Goal: Task Accomplishment & Management: Manage account settings

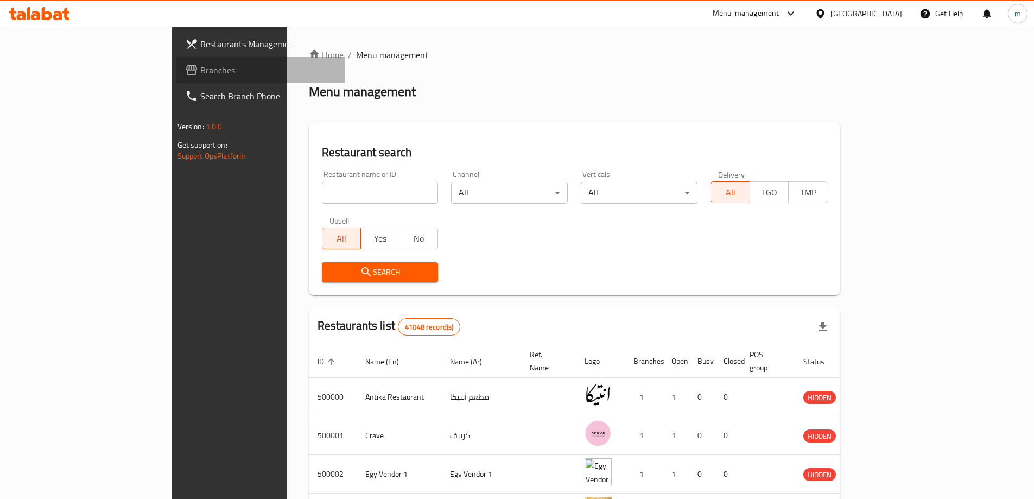
click at [200, 66] on span "Branches" at bounding box center [268, 69] width 136 height 13
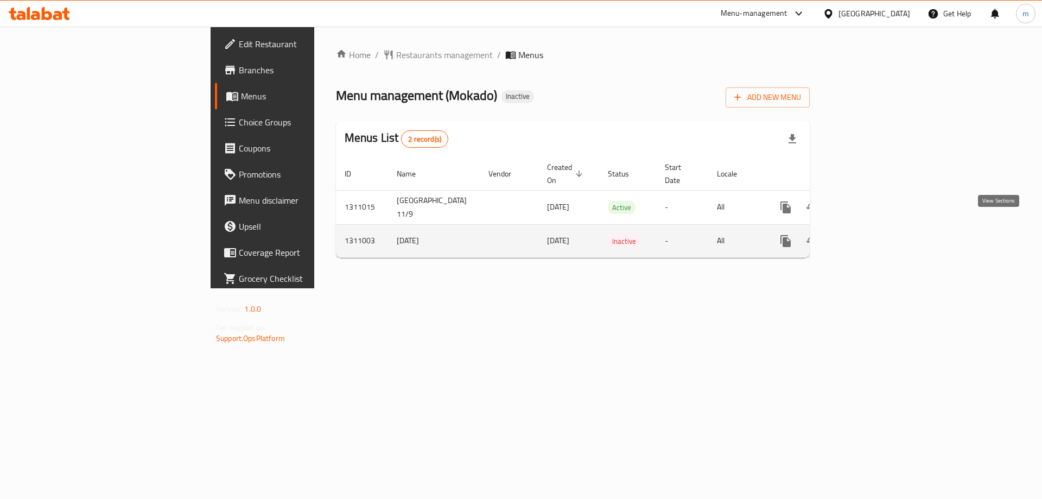
click at [870, 234] on icon "enhanced table" at bounding box center [863, 240] width 13 height 13
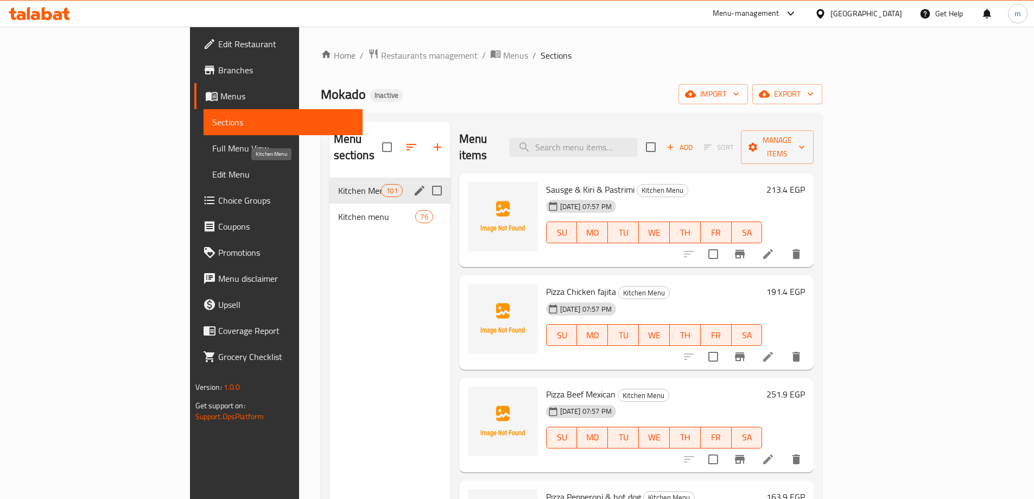
click at [338, 184] on span "Kitchen Menu" at bounding box center [359, 190] width 43 height 13
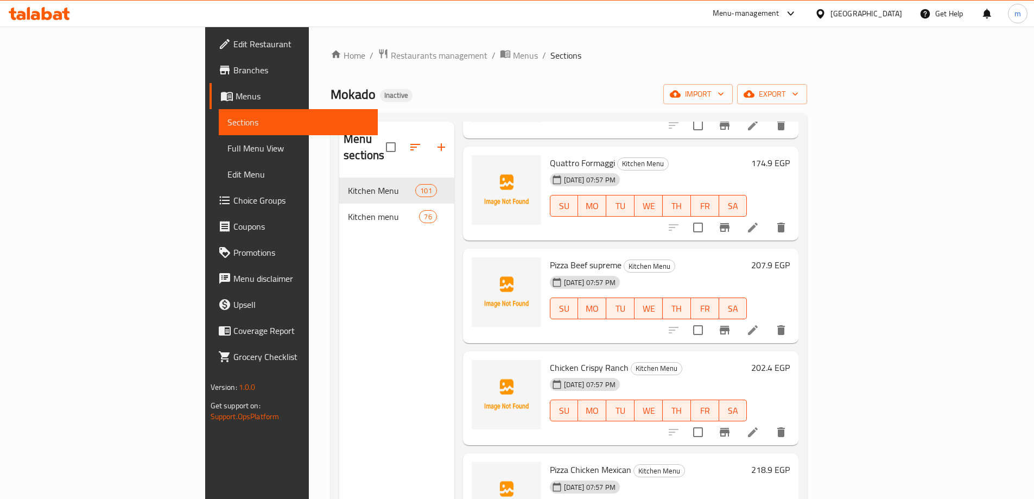
scroll to position [1140, 0]
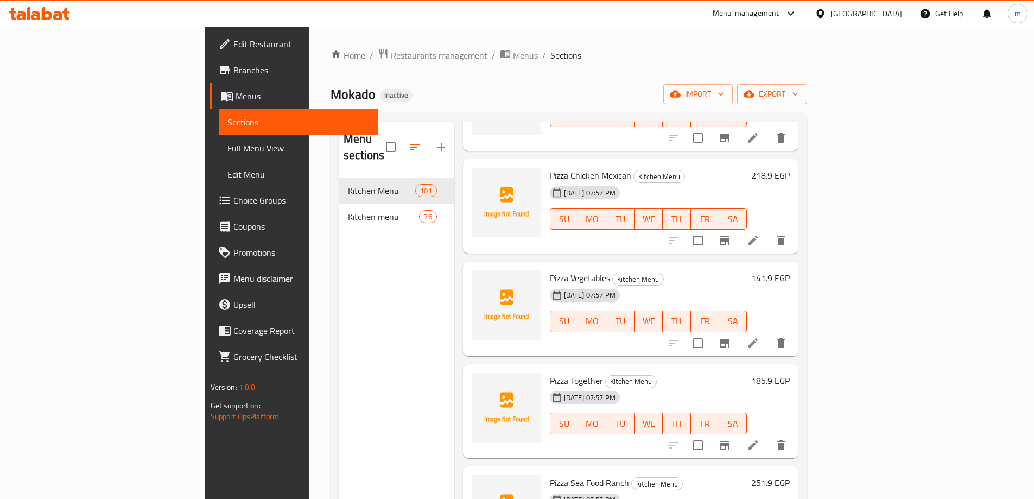
click at [794, 236] on div at bounding box center [726, 240] width 133 height 26
click at [759, 234] on icon at bounding box center [752, 240] width 13 height 13
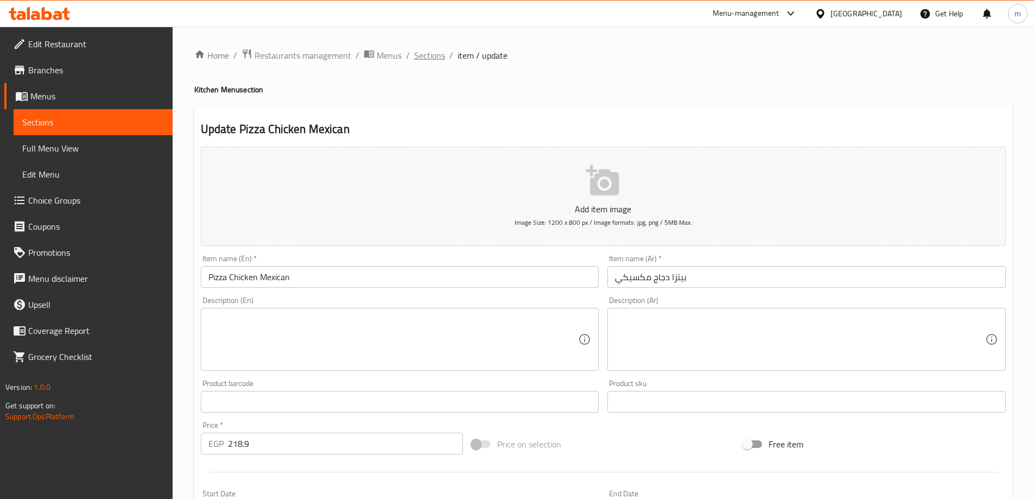
click at [421, 56] on span "Sections" at bounding box center [429, 55] width 31 height 13
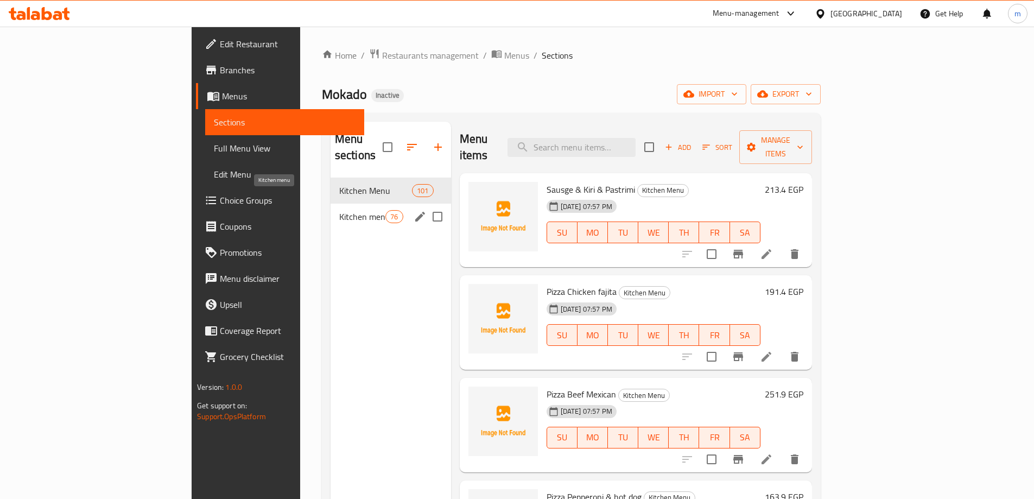
click at [339, 210] on span "Kitchen menu" at bounding box center [362, 216] width 46 height 13
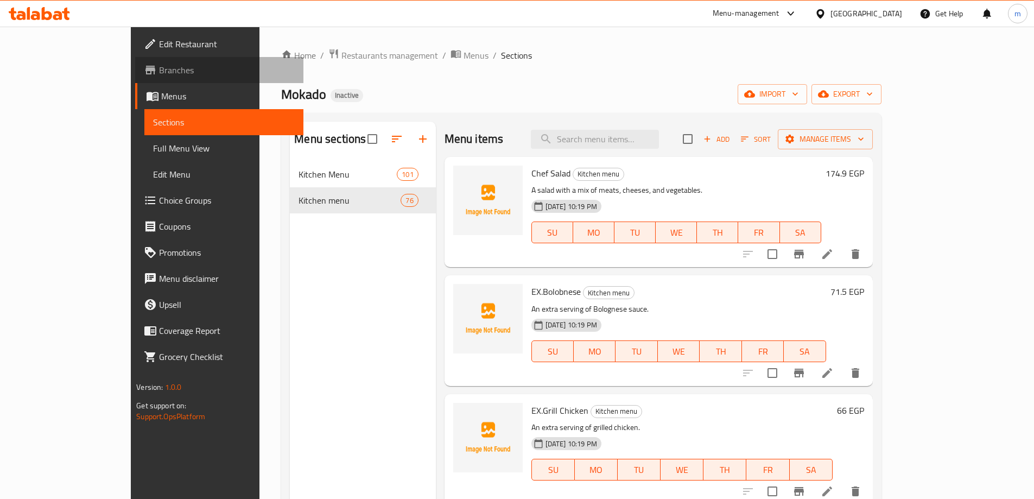
click at [159, 71] on span "Branches" at bounding box center [227, 69] width 136 height 13
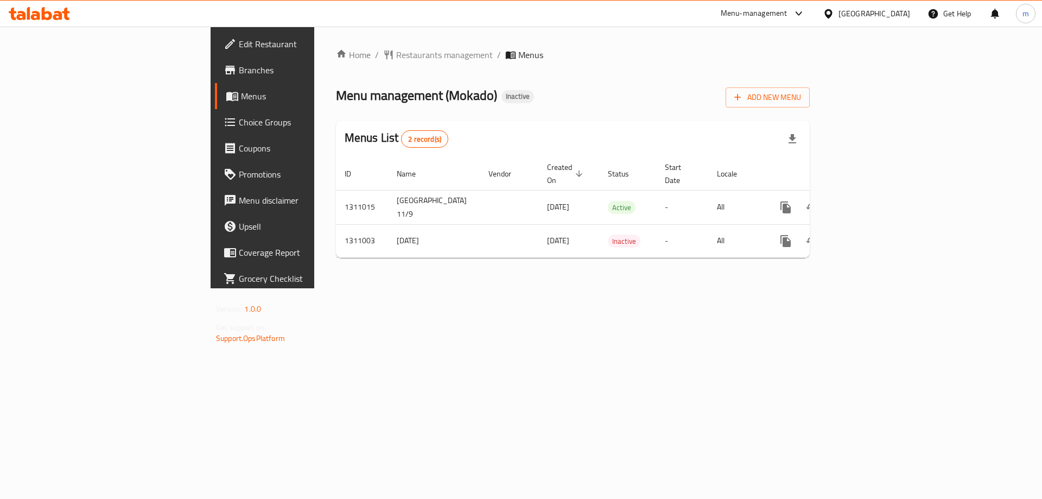
click at [239, 117] on span "Choice Groups" at bounding box center [307, 122] width 137 height 13
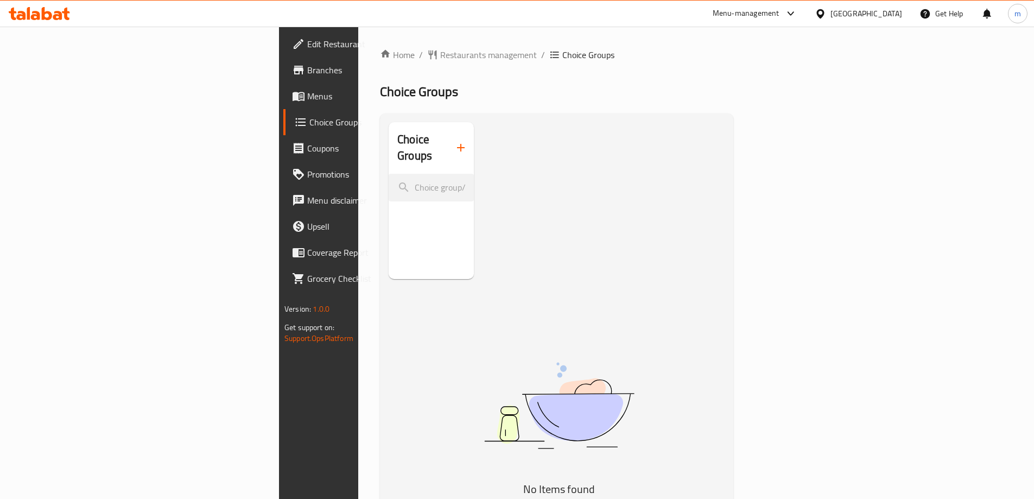
click at [283, 104] on link "Menus" at bounding box center [367, 96] width 168 height 26
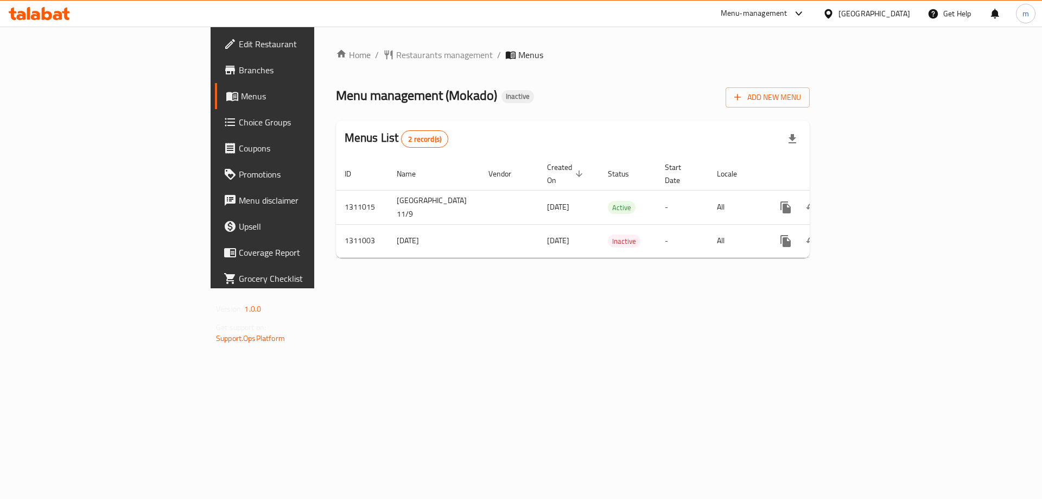
click at [239, 116] on span "Choice Groups" at bounding box center [307, 122] width 137 height 13
